Goal: Transaction & Acquisition: Download file/media

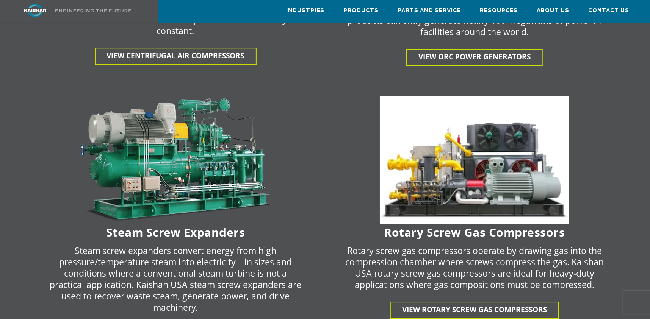
scroll to position [1486, 0]
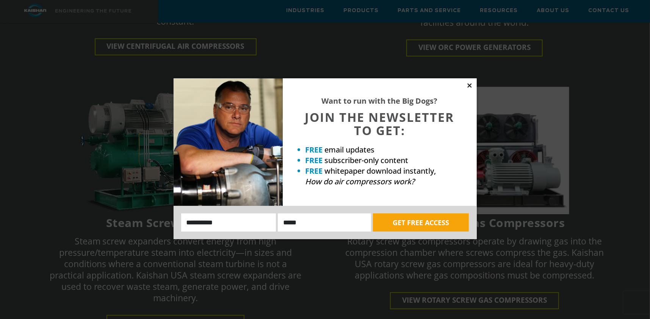
click at [469, 83] on icon at bounding box center [469, 85] width 7 height 7
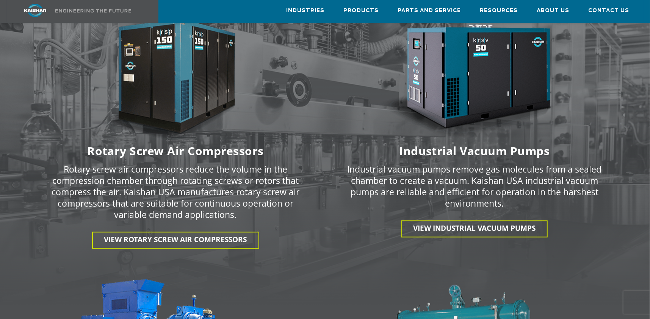
scroll to position [1012, 0]
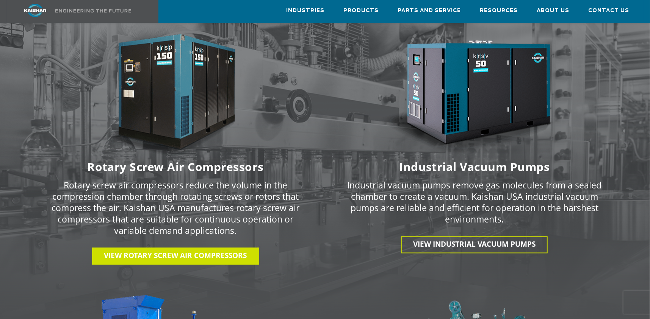
click at [210, 251] on span "View Rotary Screw Air Compressors" at bounding box center [175, 256] width 143 height 10
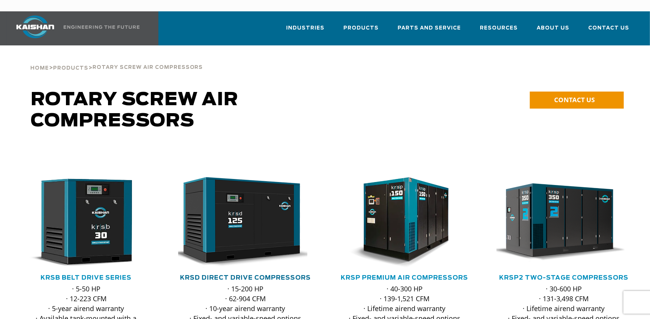
click at [240, 275] on link "KRSD Direct Drive Compressors" at bounding box center [245, 278] width 131 height 6
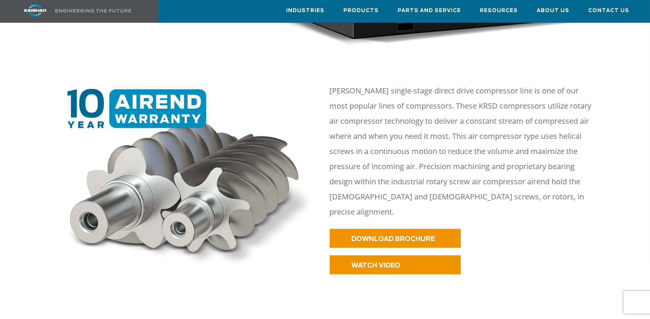
scroll to position [318, 0]
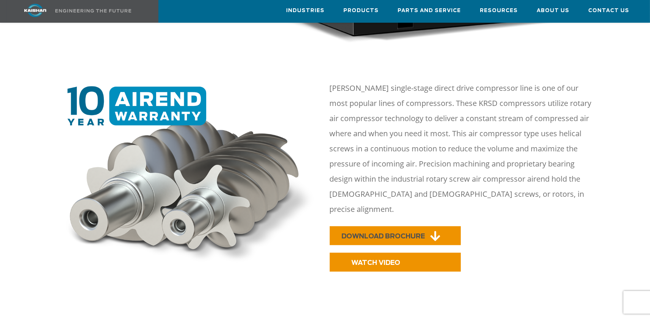
click at [405, 233] on span "DOWNLOAD BROCHURE" at bounding box center [383, 236] width 83 height 6
